Goal: Task Accomplishment & Management: Complete application form

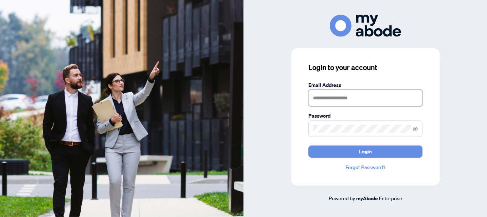
click at [339, 94] on input "text" at bounding box center [366, 98] width 114 height 16
type input "**********"
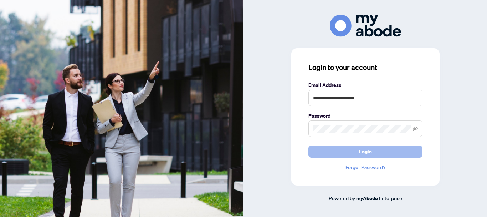
click at [349, 152] on button "Login" at bounding box center [366, 151] width 114 height 12
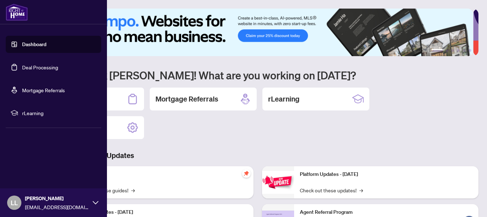
click at [22, 68] on link "Deal Processing" at bounding box center [40, 67] width 36 height 6
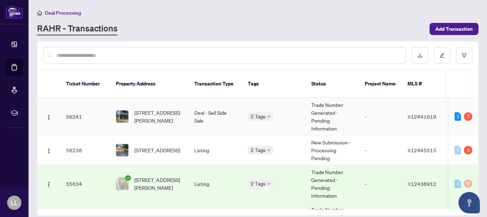
click at [76, 109] on td "56241" at bounding box center [85, 116] width 50 height 37
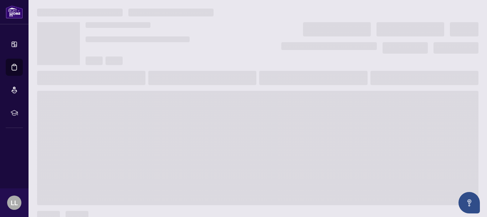
click at [76, 109] on main at bounding box center [258, 108] width 459 height 217
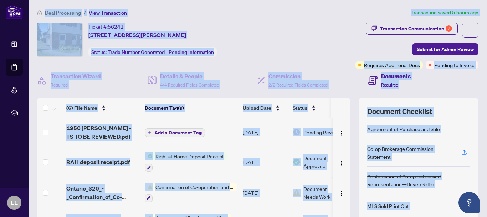
click at [340, 44] on div "Transaction Communication 7 Submit for Admin Review Requires Additional Docs Pe…" at bounding box center [383, 45] width 191 height 46
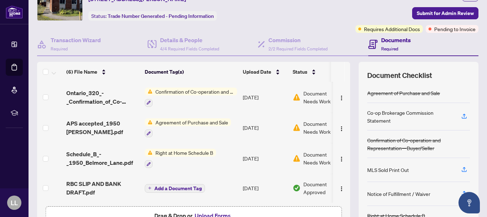
scroll to position [49, 0]
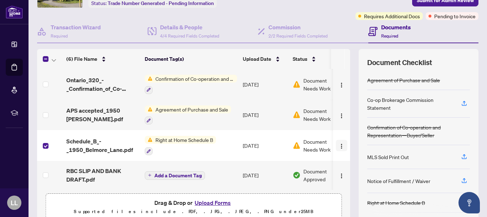
click at [339, 144] on img "button" at bounding box center [342, 146] width 6 height 6
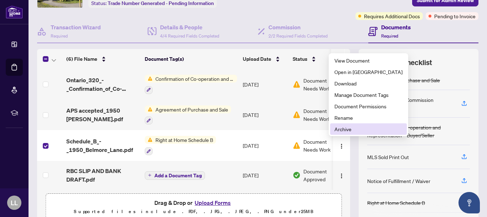
click at [346, 129] on span "Archive" at bounding box center [369, 129] width 68 height 8
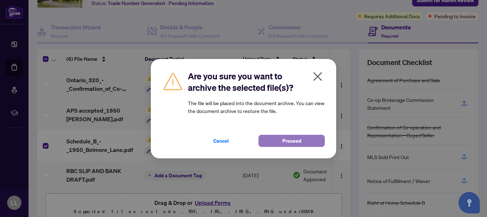
click at [295, 144] on span "Proceed" at bounding box center [292, 140] width 19 height 11
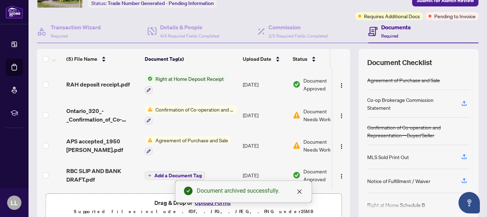
scroll to position [30, 0]
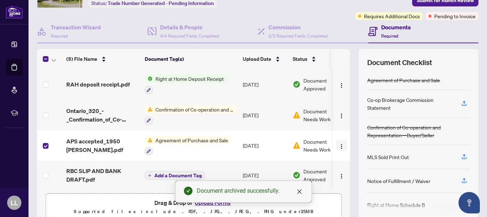
click at [339, 144] on img "button" at bounding box center [342, 146] width 6 height 6
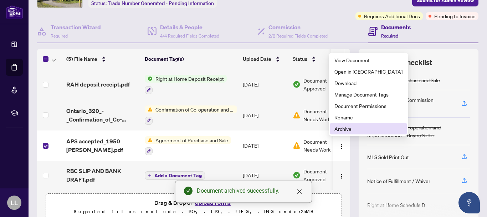
click at [336, 130] on span "Archive" at bounding box center [369, 128] width 68 height 8
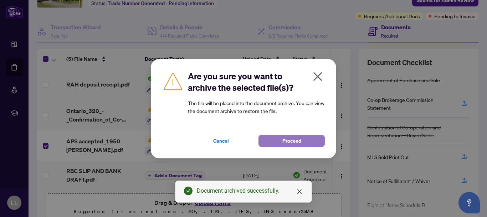
click at [296, 139] on span "Proceed" at bounding box center [292, 140] width 19 height 11
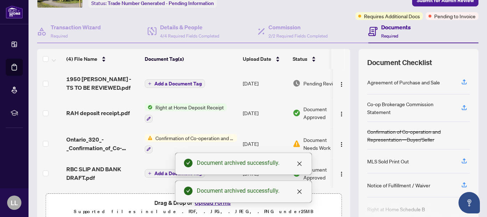
scroll to position [0, 0]
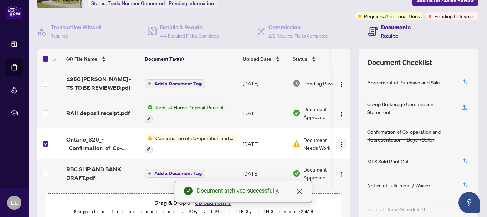
click at [339, 143] on img "button" at bounding box center [342, 144] width 6 height 6
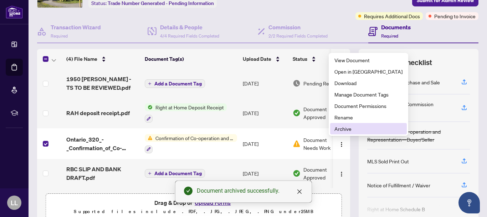
click at [343, 128] on span "Archive" at bounding box center [369, 128] width 68 height 8
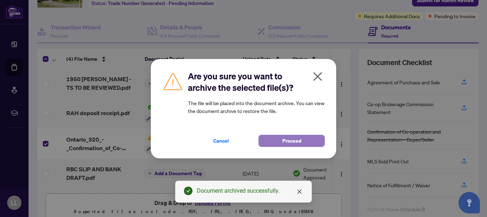
click at [300, 139] on span "Proceed" at bounding box center [292, 140] width 19 height 11
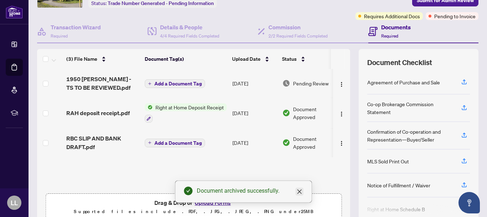
click at [302, 190] on link "Close" at bounding box center [300, 191] width 8 height 8
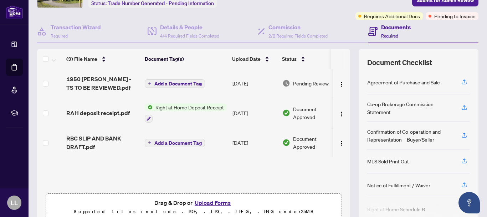
scroll to position [82, 0]
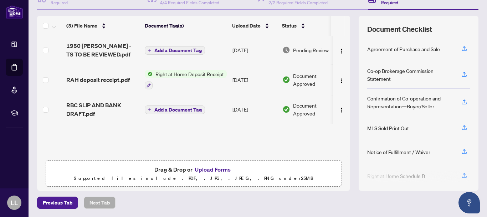
click at [216, 168] on button "Upload Forms" at bounding box center [213, 168] width 40 height 9
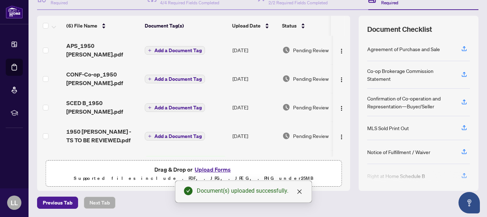
scroll to position [0, 0]
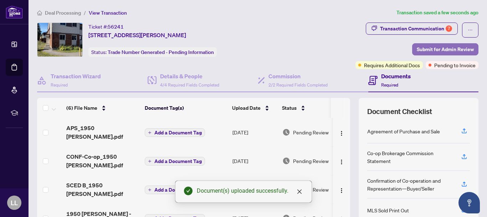
click at [439, 46] on span "Submit for Admin Review" at bounding box center [445, 49] width 57 height 11
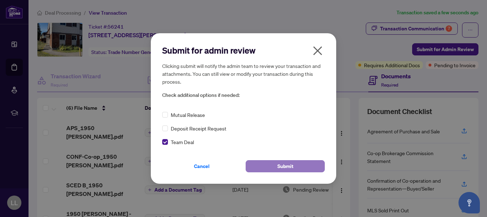
click at [272, 165] on button "Submit" at bounding box center [285, 166] width 79 height 12
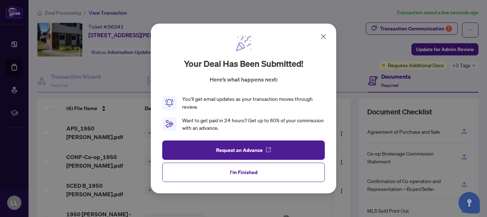
click at [324, 36] on icon at bounding box center [323, 36] width 9 height 9
